Goal: Entertainment & Leisure: Consume media (video, audio)

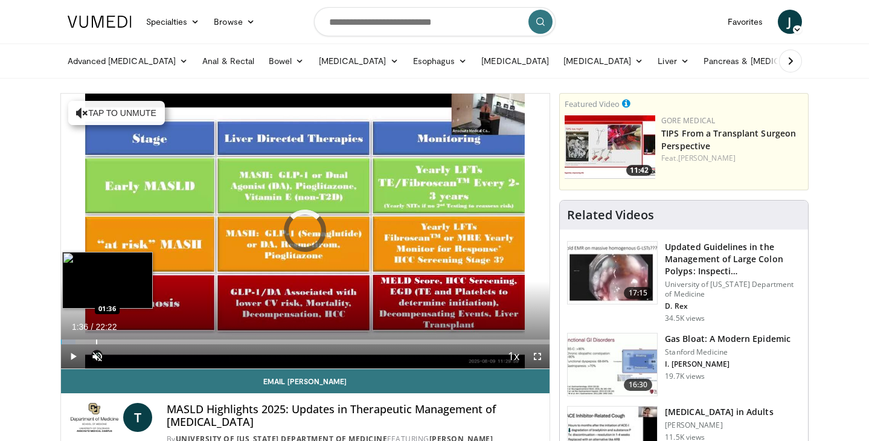
click at [96, 342] on div "Progress Bar" at bounding box center [96, 341] width 1 height 5
click at [91, 343] on div "Progress Bar" at bounding box center [91, 341] width 1 height 5
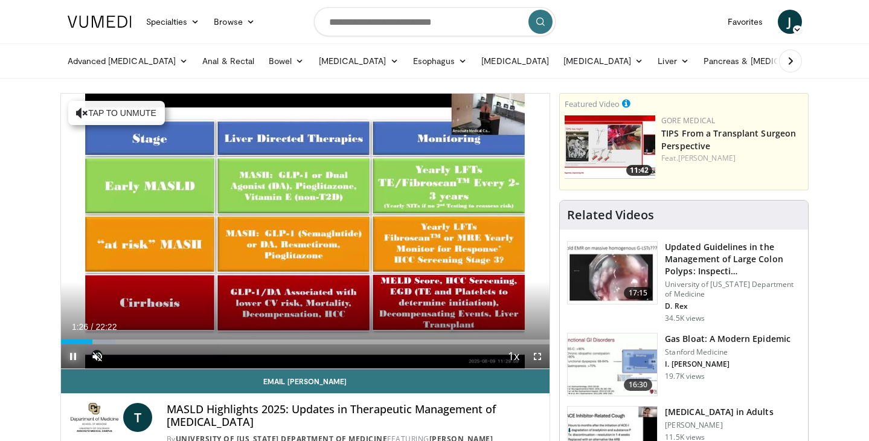
click at [83, 344] on span "Video Player" at bounding box center [73, 356] width 24 height 24
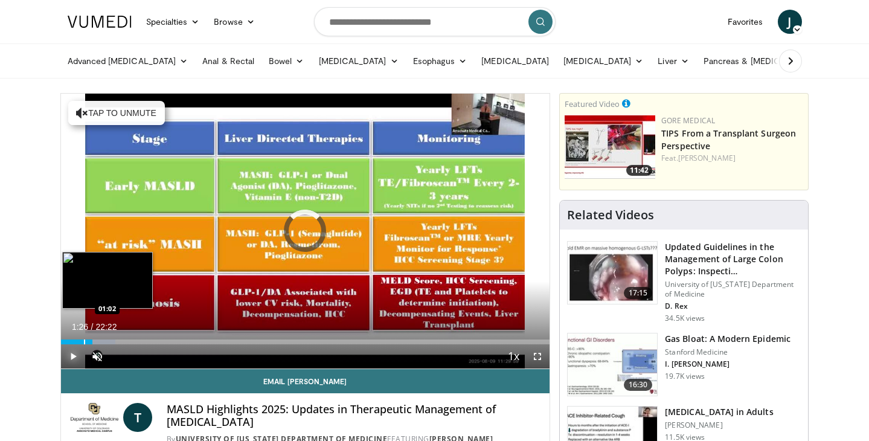
click at [84, 342] on div "Progress Bar" at bounding box center [84, 341] width 1 height 5
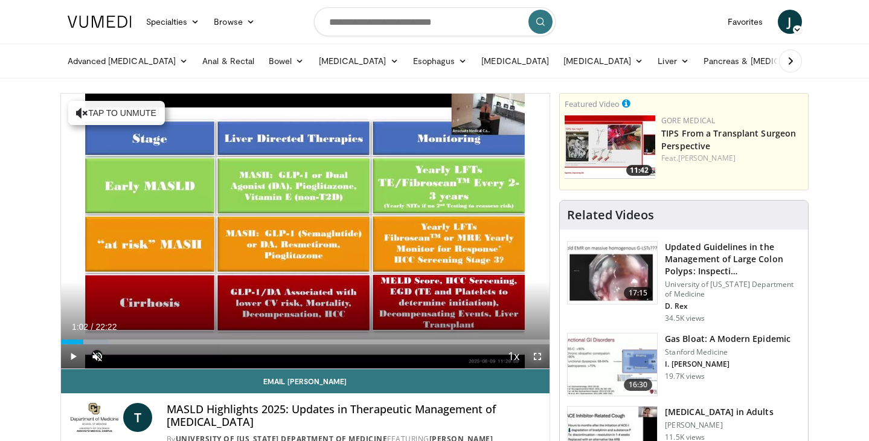
click at [536, 357] on span "Video Player" at bounding box center [537, 356] width 24 height 24
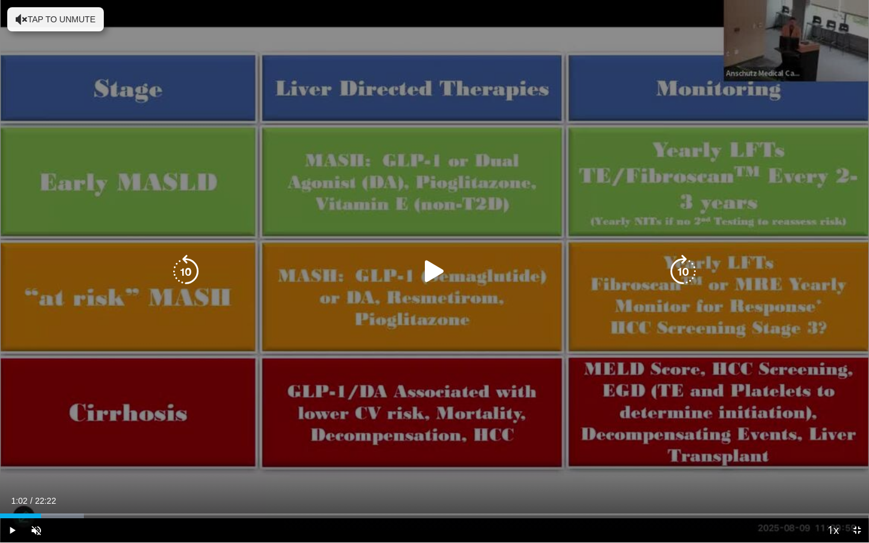
click at [436, 280] on icon "Video Player" at bounding box center [435, 272] width 34 height 34
click at [308, 440] on div "10 seconds Tap to unmute" at bounding box center [434, 271] width 869 height 543
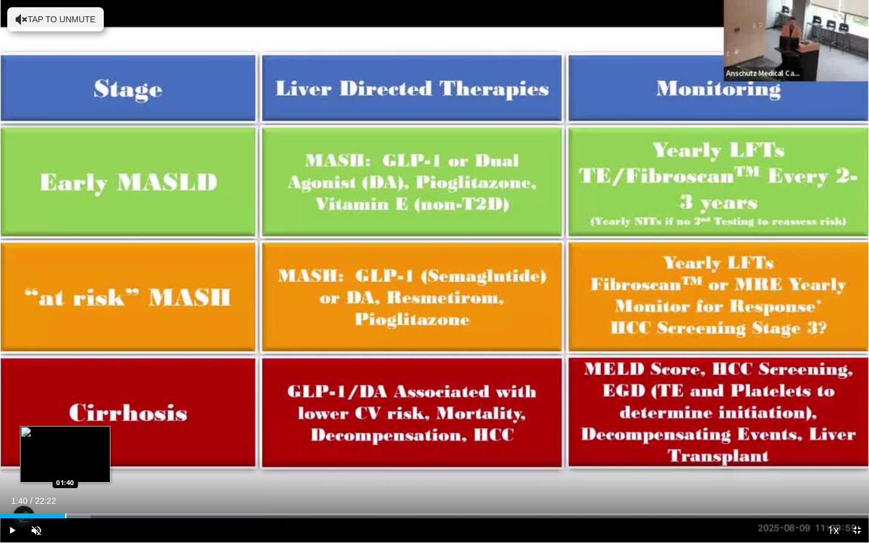
click at [65, 440] on div "Loaded : 10.41% 01:40 01:40" at bounding box center [434, 512] width 869 height 11
click at [74, 440] on div "Progress Bar" at bounding box center [74, 516] width 1 height 5
click at [84, 440] on div "Progress Bar" at bounding box center [84, 516] width 1 height 5
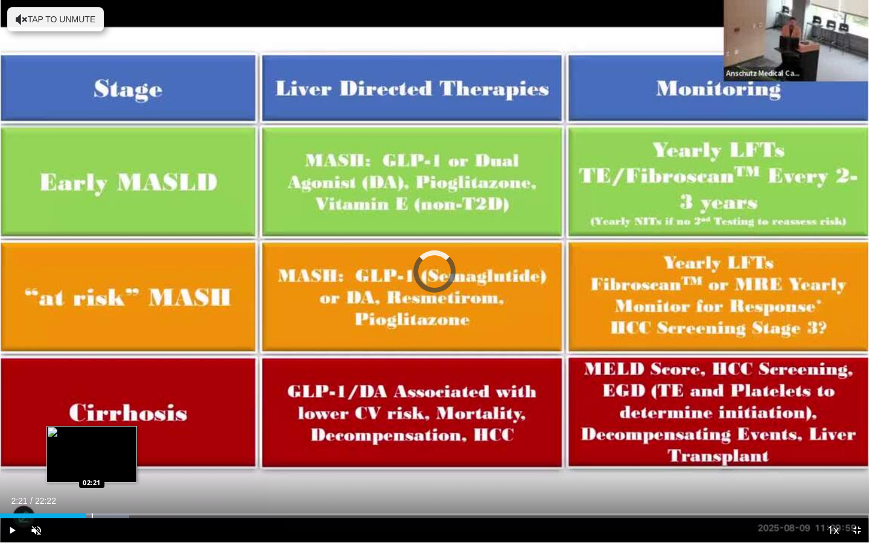
click at [92, 440] on div "Progress Bar" at bounding box center [92, 516] width 1 height 5
click at [103, 440] on div "Progress Bar" at bounding box center [103, 516] width 1 height 5
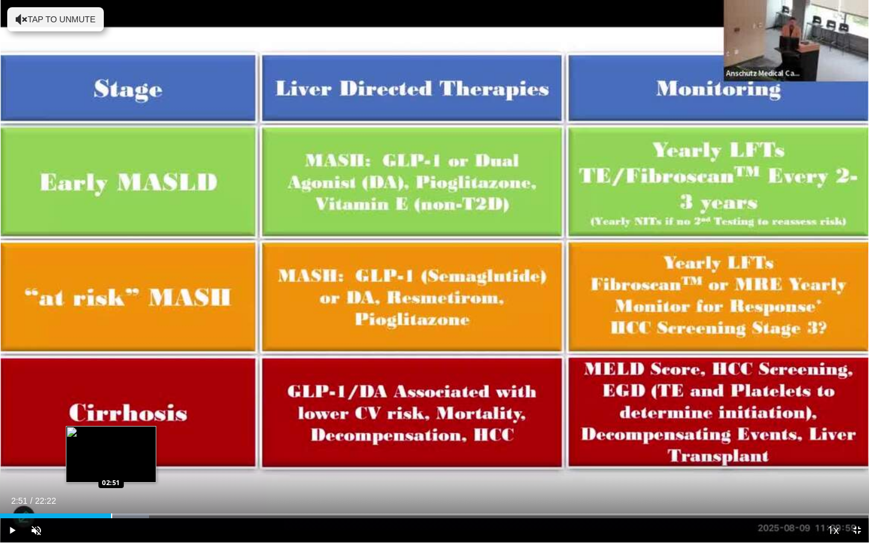
click at [111, 440] on div "Progress Bar" at bounding box center [111, 516] width 1 height 5
click at [120, 440] on div "Progress Bar" at bounding box center [120, 516] width 1 height 5
click at [129, 440] on div "Progress Bar" at bounding box center [129, 516] width 1 height 5
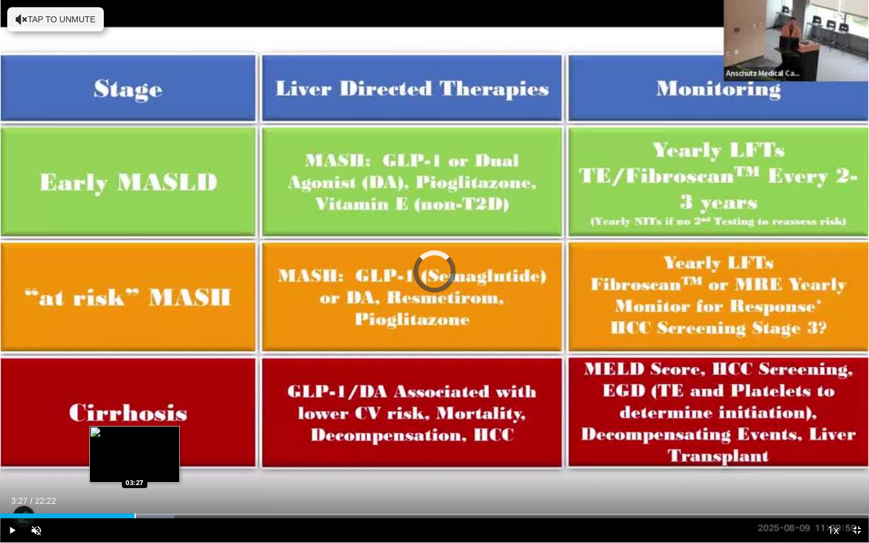
click at [135, 440] on div "Progress Bar" at bounding box center [135, 516] width 1 height 5
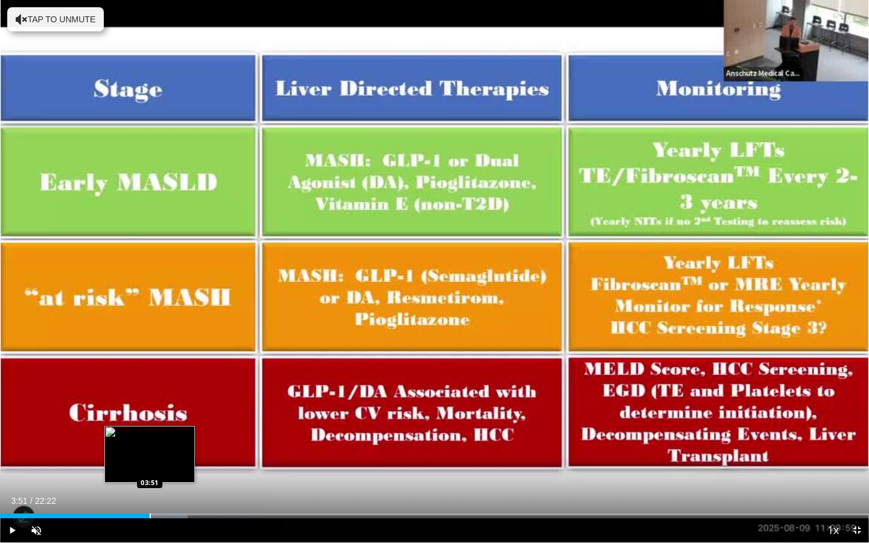
click at [150, 440] on div "Progress Bar" at bounding box center [150, 516] width 1 height 5
click at [155, 440] on div "Progress Bar" at bounding box center [155, 516] width 1 height 5
click at [162, 440] on div "Progress Bar" at bounding box center [162, 516] width 1 height 5
click at [169, 440] on div "Progress Bar" at bounding box center [169, 516] width 1 height 5
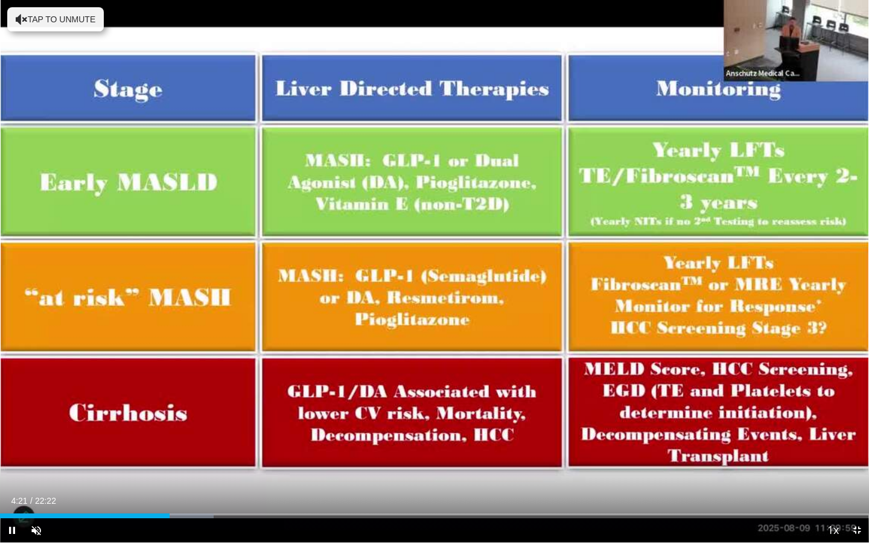
click at [184, 440] on div "Current Time 4:21 / Duration 22:22 Pause Skip Backward Skip Forward Unmute 0% L…" at bounding box center [434, 531] width 869 height 24
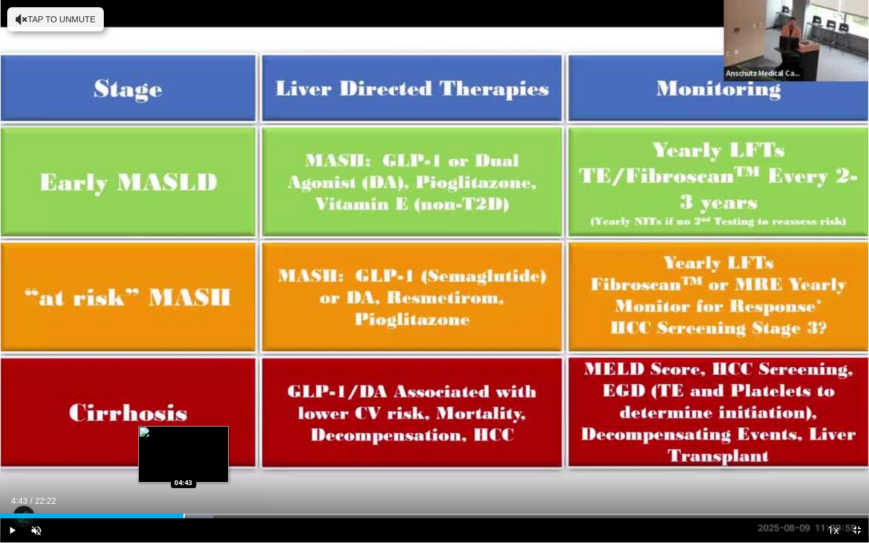
click at [184, 440] on div "Progress Bar" at bounding box center [184, 516] width 1 height 5
click at [191, 440] on div "Progress Bar" at bounding box center [191, 516] width 1 height 5
click at [207, 440] on div "Progress Bar" at bounding box center [207, 516] width 1 height 5
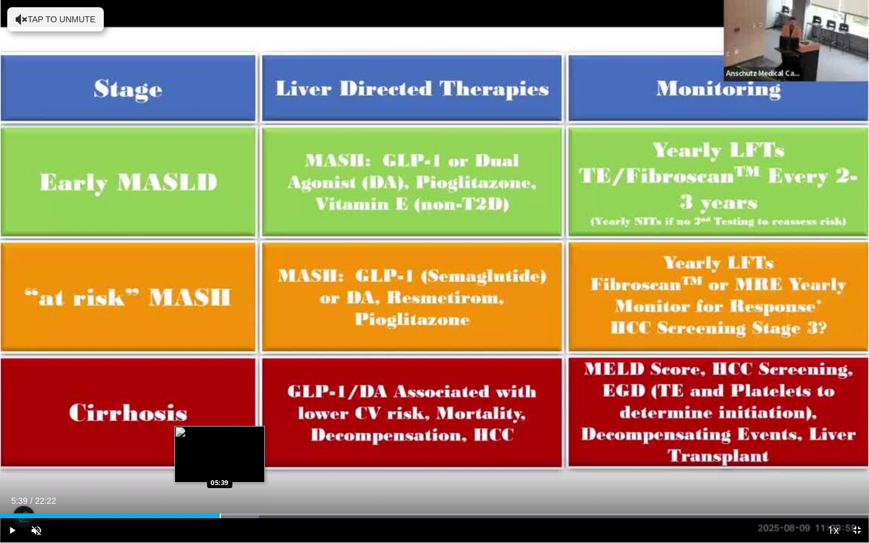
click at [220, 440] on div "Progress Bar" at bounding box center [220, 516] width 1 height 5
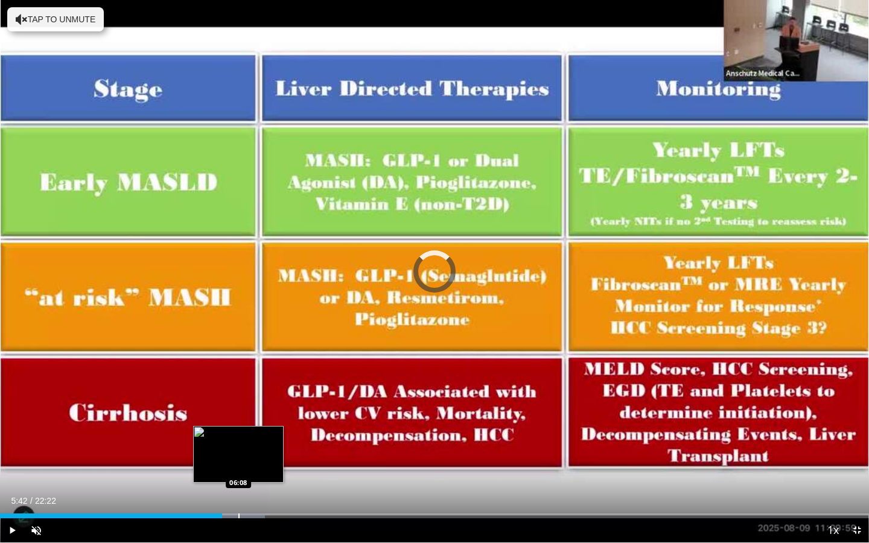
click at [238, 440] on div "Progress Bar" at bounding box center [238, 516] width 1 height 5
click at [254, 440] on div "Progress Bar" at bounding box center [254, 516] width 1 height 5
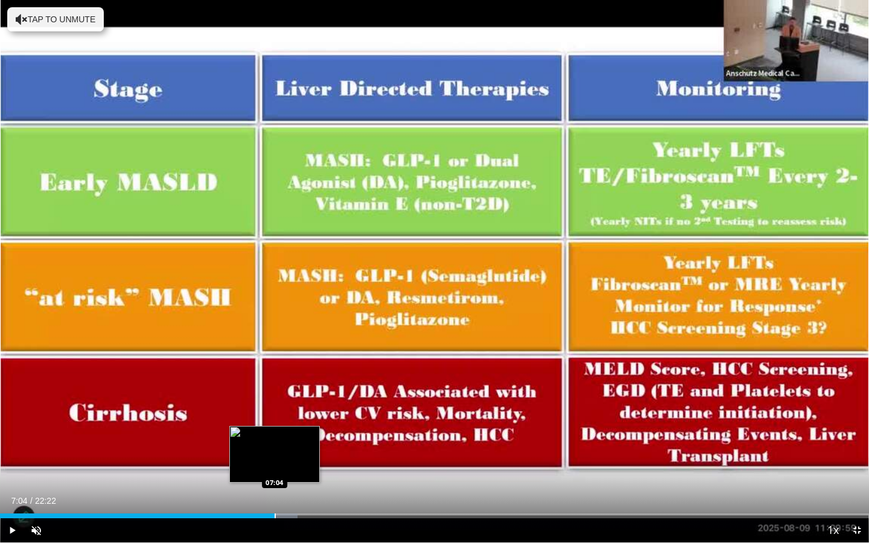
click at [275, 440] on div "Progress Bar" at bounding box center [275, 516] width 1 height 5
click at [305, 440] on div "Progress Bar" at bounding box center [305, 516] width 1 height 5
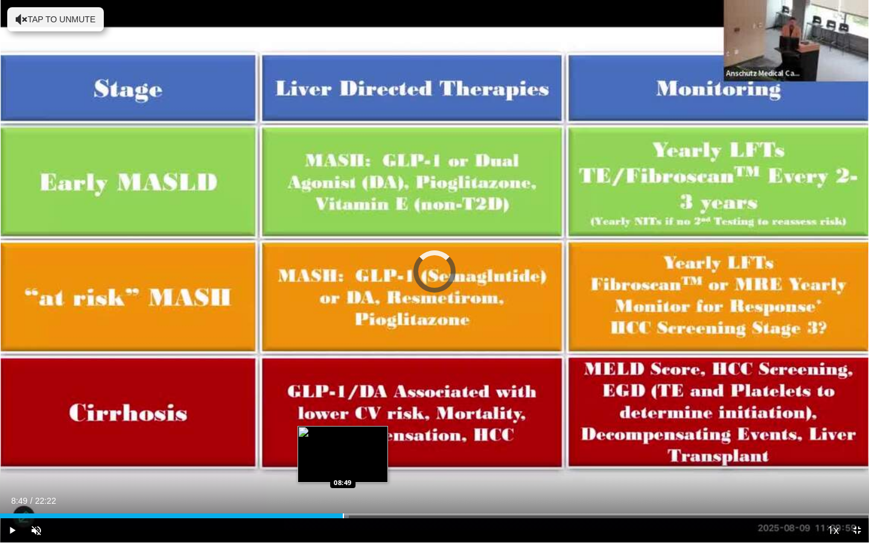
click at [343, 440] on div "Progress Bar" at bounding box center [343, 516] width 1 height 5
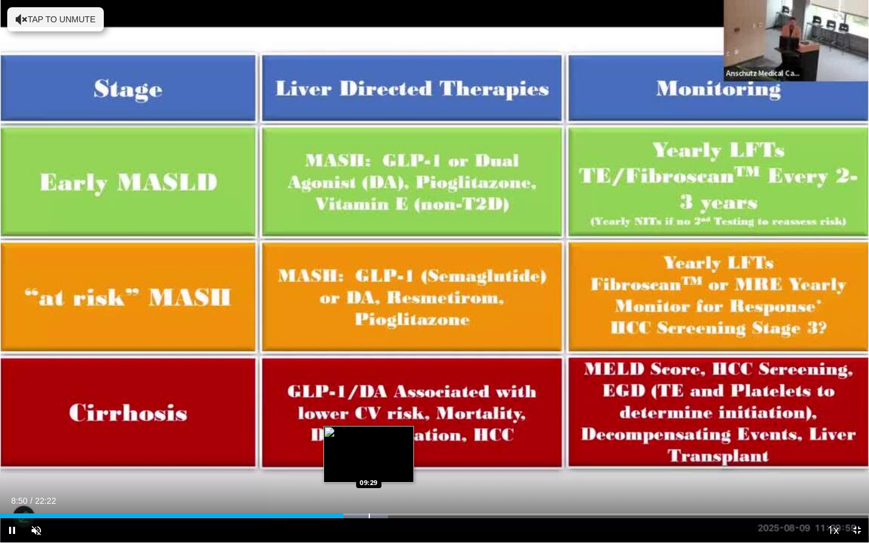
click at [369, 440] on div "Progress Bar" at bounding box center [369, 516] width 1 height 5
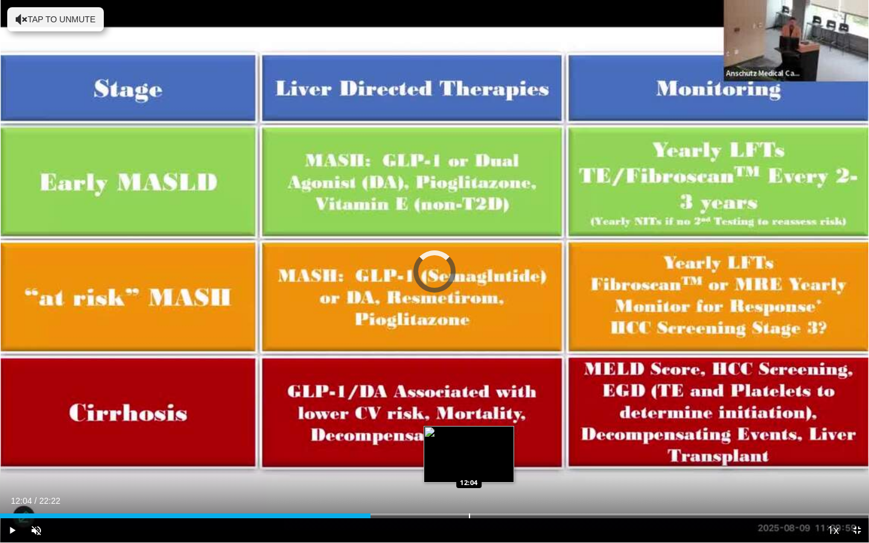
click at [468, 440] on div "Loaded : 0.00% 12:04 12:04" at bounding box center [434, 512] width 869 height 11
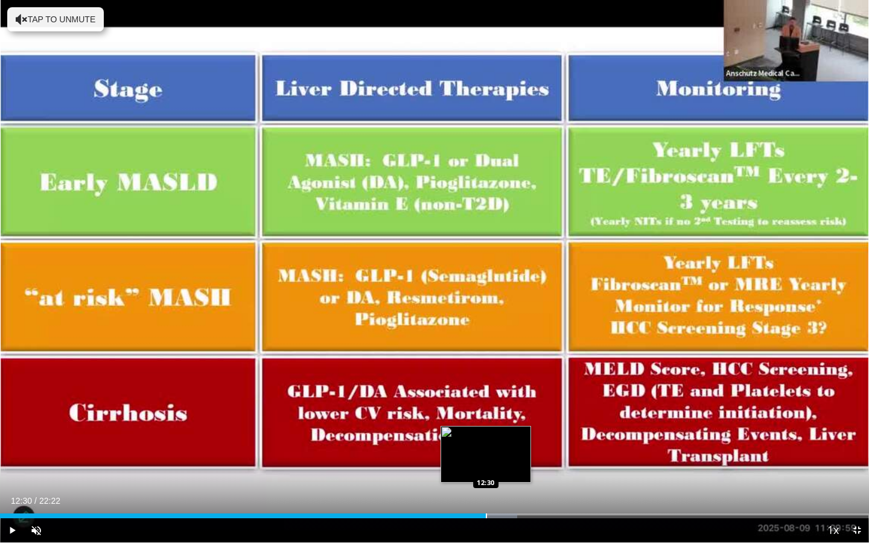
click at [486, 440] on div "Progress Bar" at bounding box center [486, 516] width 1 height 5
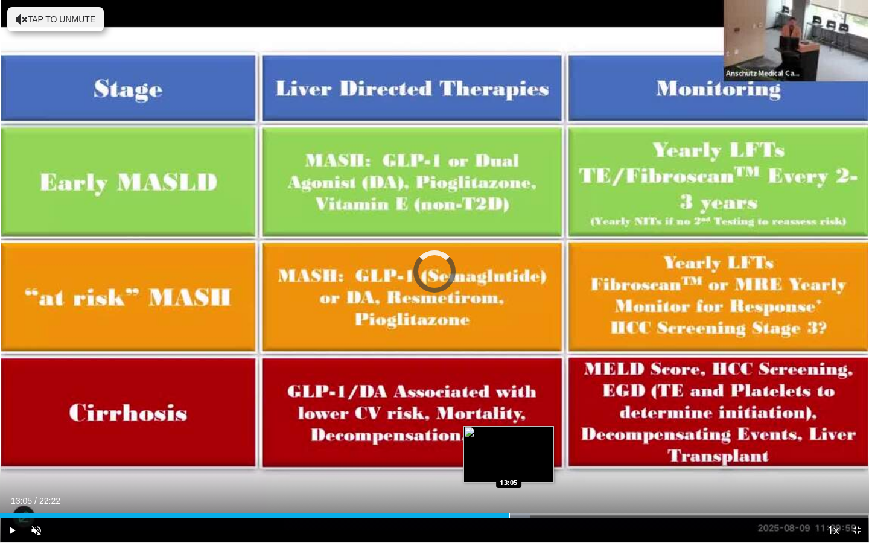
click at [509, 440] on div "Progress Bar" at bounding box center [509, 516] width 1 height 5
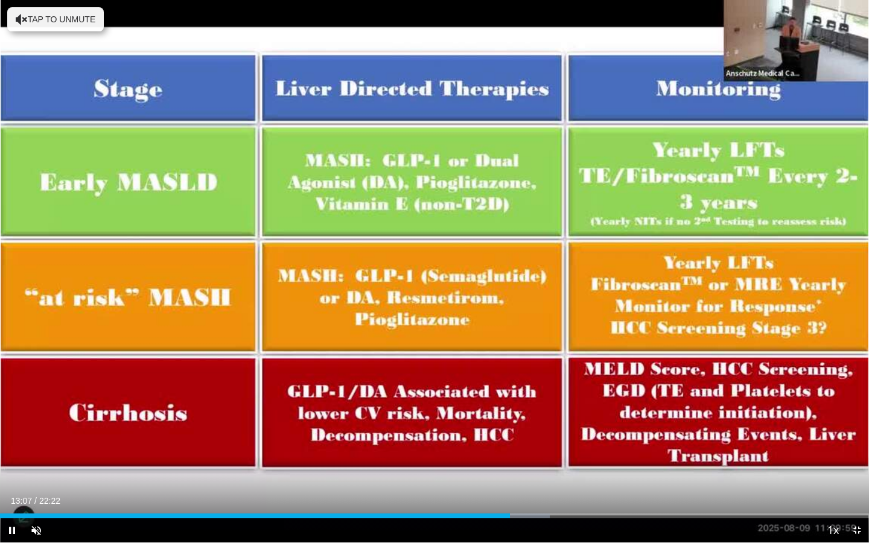
click at [519, 440] on div "Current Time 13:07 / Duration 22:22 Pause Skip Backward Skip Forward Unmute 0% …" at bounding box center [434, 531] width 869 height 24
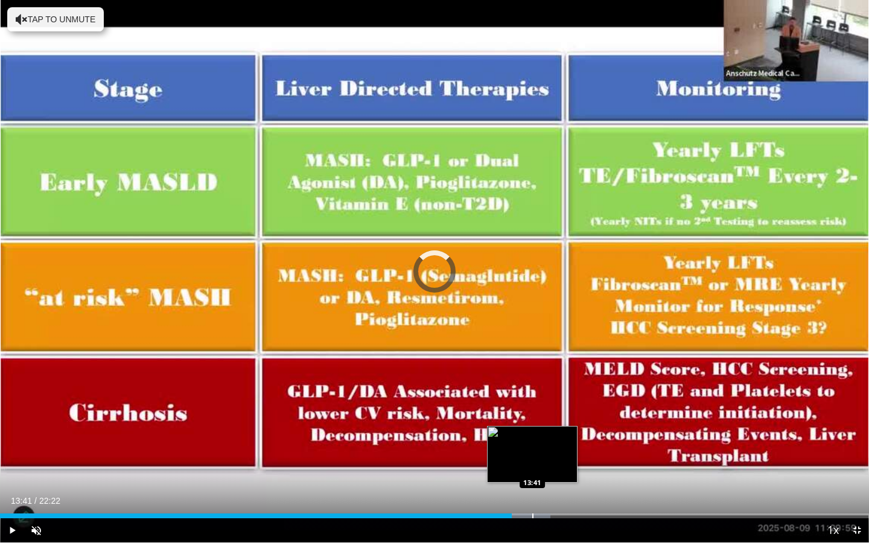
click at [532, 440] on div "Progress Bar" at bounding box center [532, 516] width 1 height 5
